Goal: Information Seeking & Learning: Learn about a topic

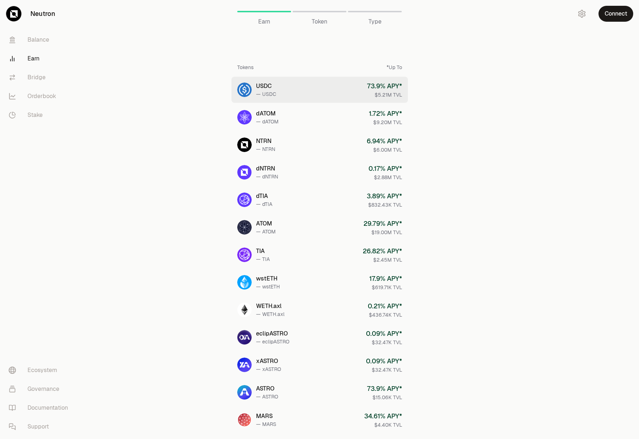
click at [327, 87] on link "USDC — USDC 73.9 % APY* $5.21M TVL" at bounding box center [320, 90] width 177 height 26
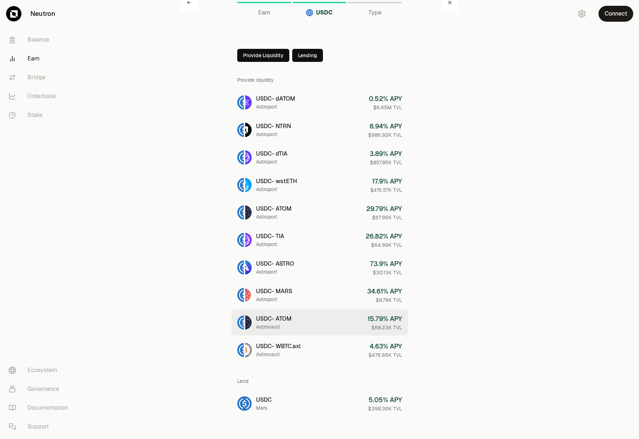
scroll to position [16, 0]
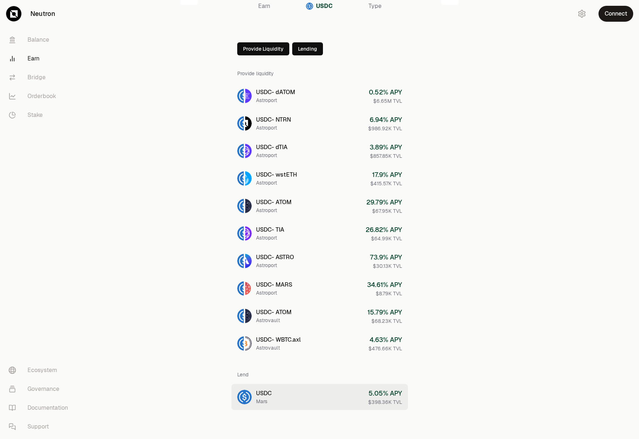
click at [317, 393] on link "USDC Mars 5.05 % APY $398.36K TVL" at bounding box center [320, 397] width 177 height 26
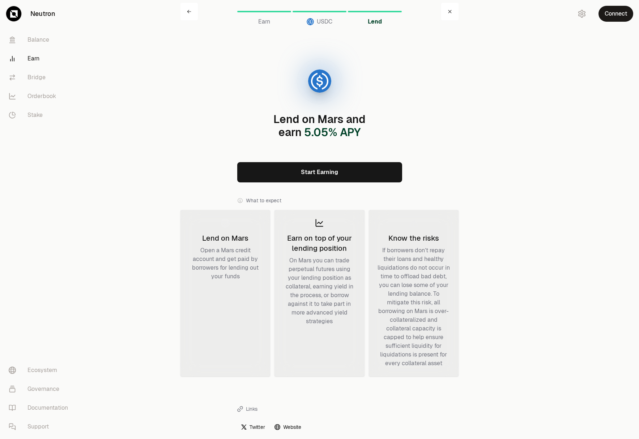
click at [457, 79] on div "Lend on Mars and earn 5.05 % APY Start Earning What to expect Lend on Mars Open…" at bounding box center [320, 262] width 278 height 466
click at [26, 74] on link "Bridge" at bounding box center [40, 77] width 75 height 19
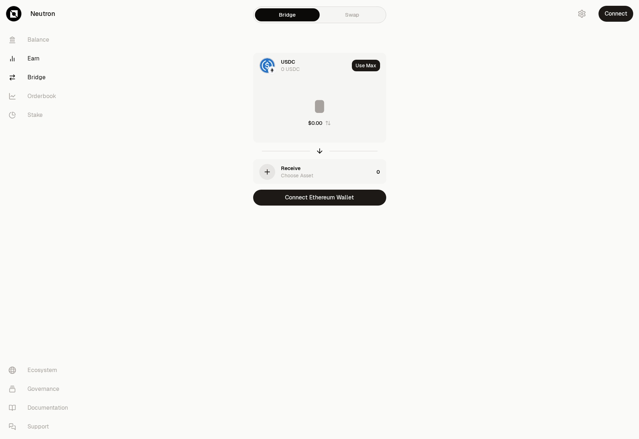
click at [28, 63] on link "Earn" at bounding box center [40, 58] width 75 height 19
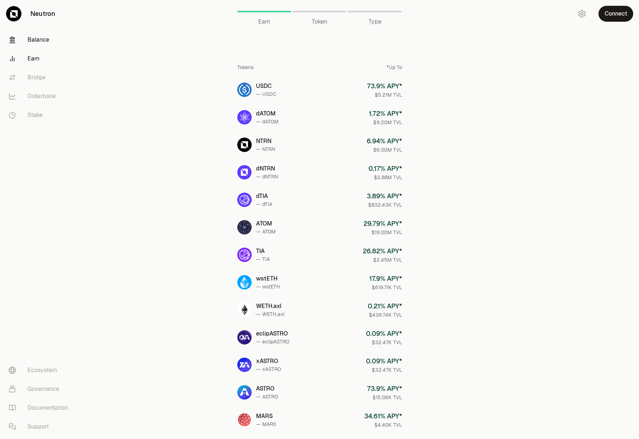
click at [38, 37] on link "Balance" at bounding box center [40, 39] width 75 height 19
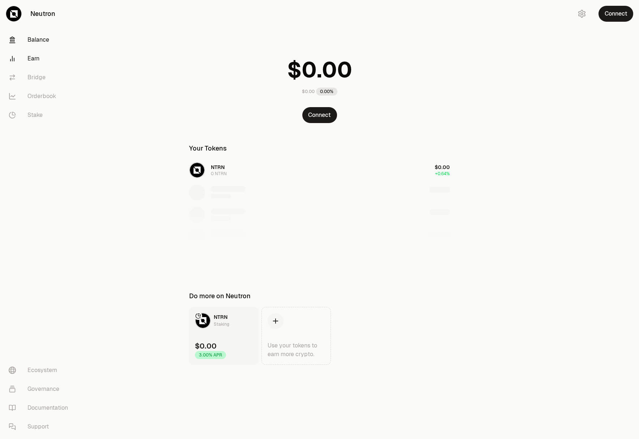
click at [37, 56] on link "Earn" at bounding box center [40, 58] width 75 height 19
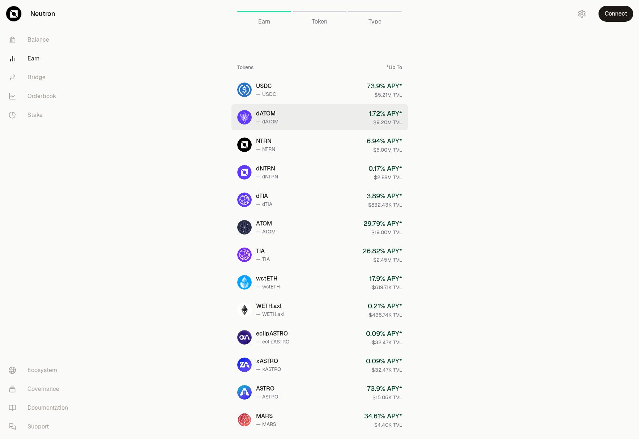
click at [312, 120] on link "dATOM — dATOM 1.72 % APY* $9.20M TVL" at bounding box center [320, 117] width 177 height 26
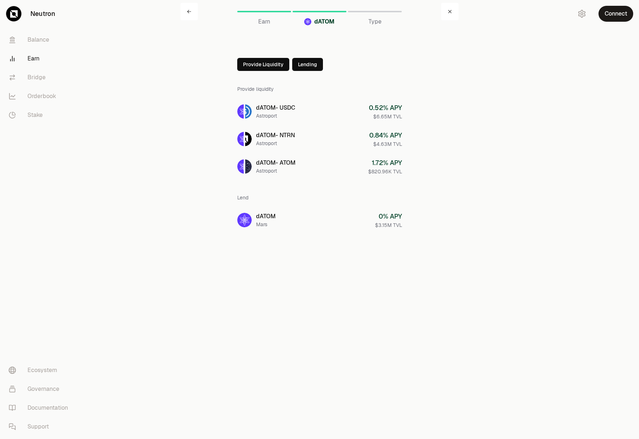
click at [302, 64] on button "Lending" at bounding box center [307, 64] width 31 height 13
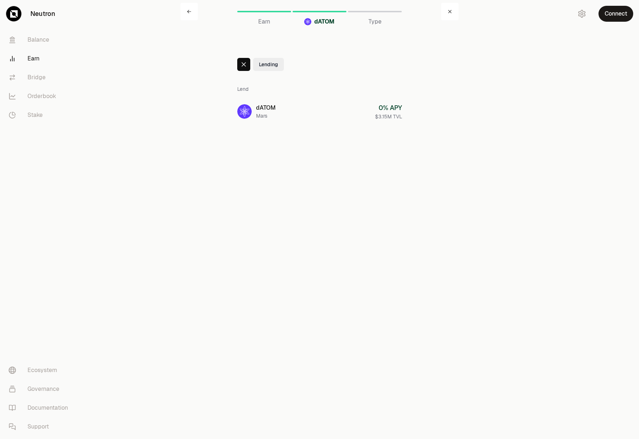
click at [247, 65] on div at bounding box center [243, 64] width 13 height 13
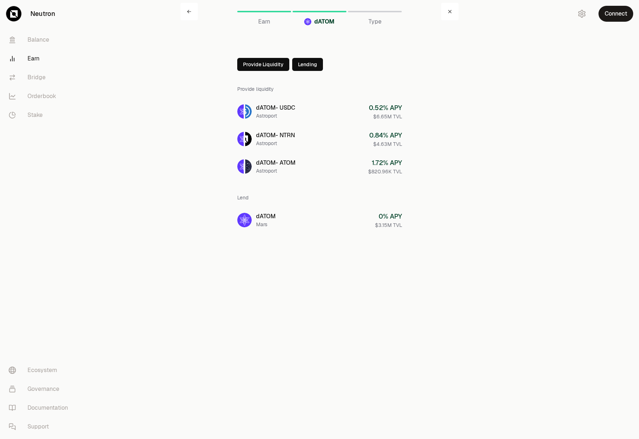
click at [508, 187] on main "dATOM Earn dATOM Type Provide Liquidity Lending Provide liquidity dATOM - USDC …" at bounding box center [360, 131] width 558 height 262
click at [521, 135] on main "dATOM Earn dATOM Type Provide Liquidity Lending Provide liquidity dATOM - USDC …" at bounding box center [360, 131] width 558 height 262
click at [443, 9] on link at bounding box center [449, 11] width 17 height 17
